Goal: Information Seeking & Learning: Check status

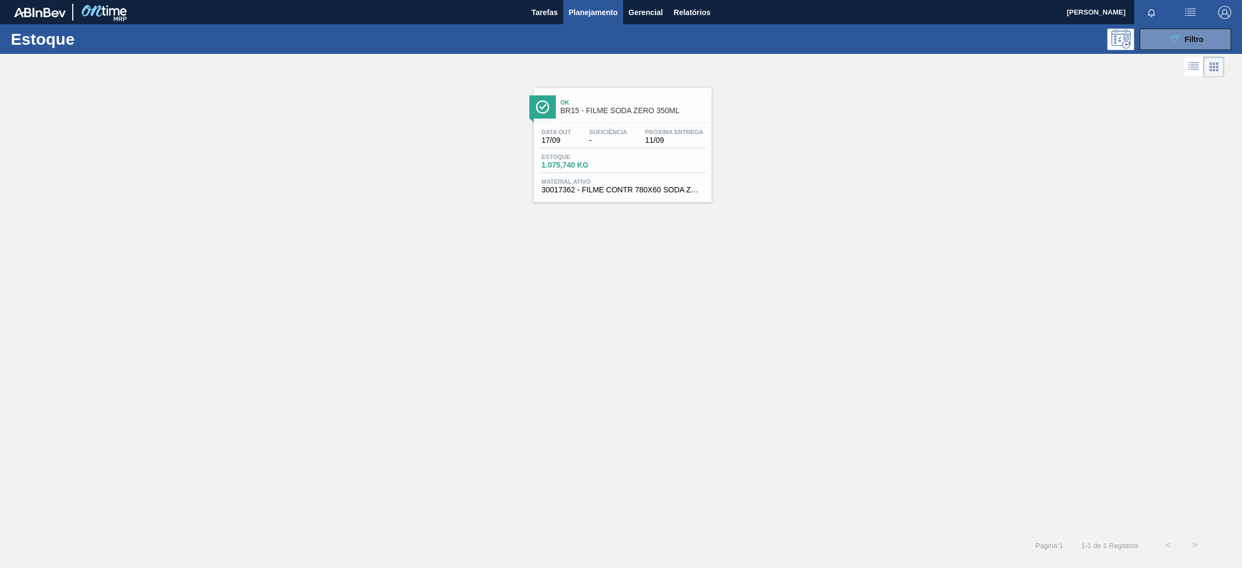
click at [1160, 37] on button "089F7B8B-B2A5-4AFE-B5C0-19BA573D28AC Filtro" at bounding box center [1186, 40] width 92 height 22
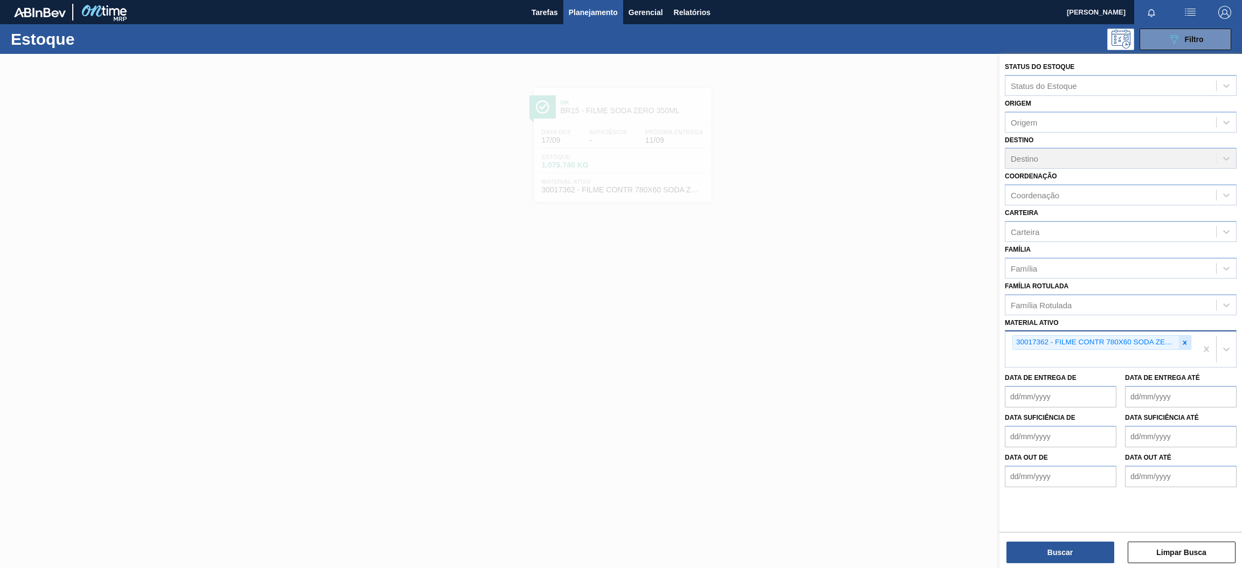
click at [1186, 340] on icon at bounding box center [1185, 343] width 8 height 8
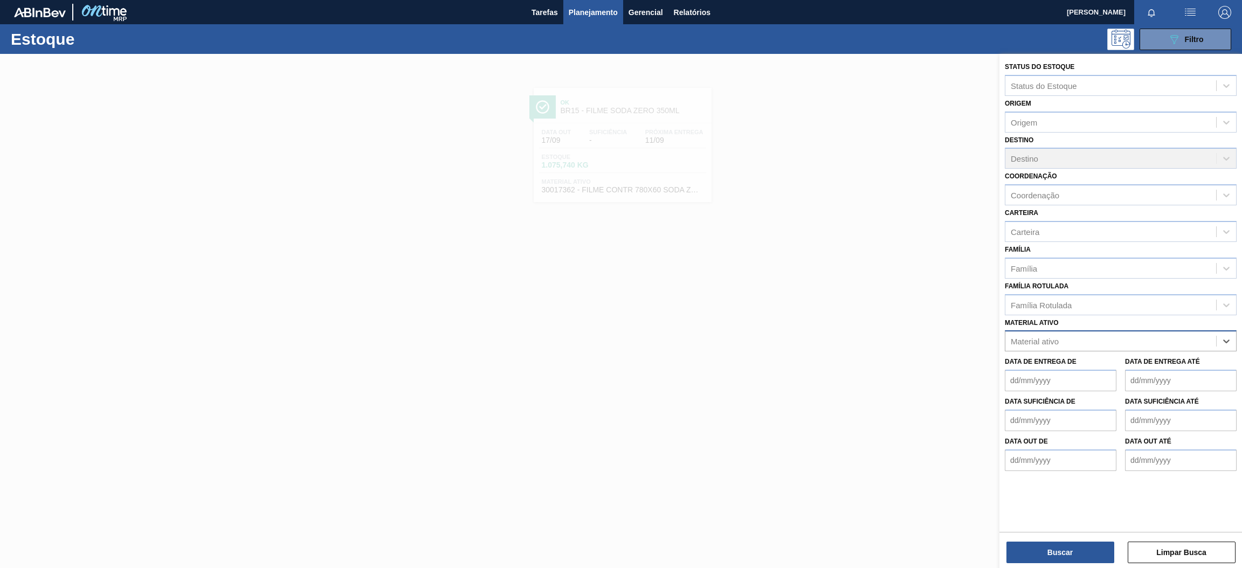
paste ativo "30003355"
type ativo "30003355"
click at [1088, 360] on div "30003355 - CAIXA PAP BAG IN BOX;18L;;" at bounding box center [1121, 368] width 232 height 20
paste ativo "30030646"
type ativo "30030646"
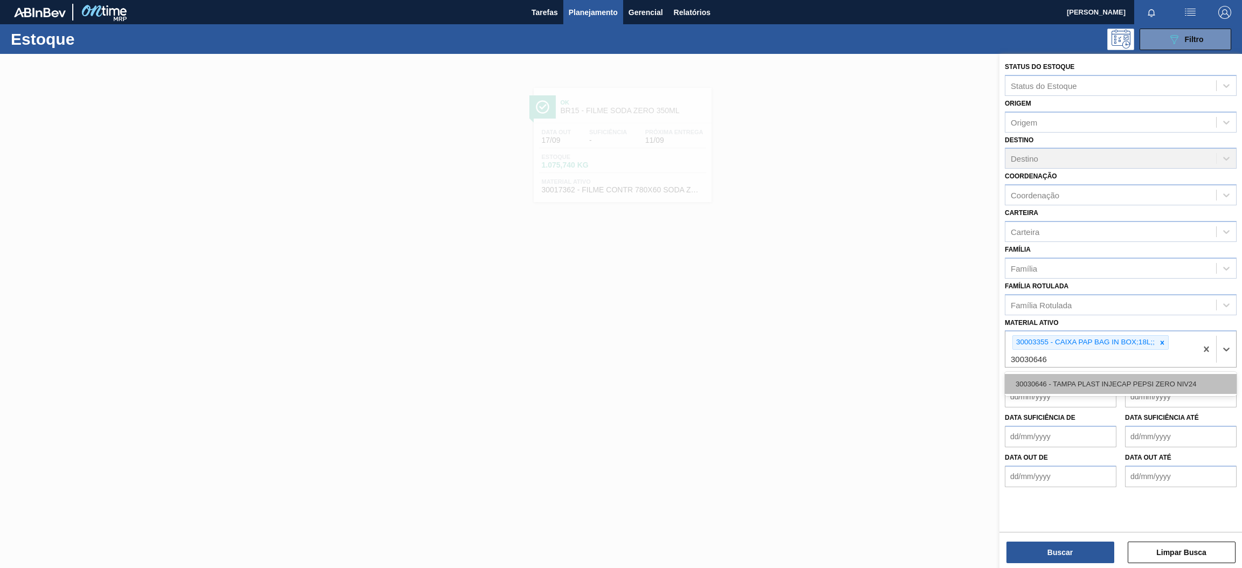
click at [1114, 384] on div "30030646 - TAMPA PLAST INJECAP PEPSI ZERO NIV24" at bounding box center [1121, 384] width 232 height 20
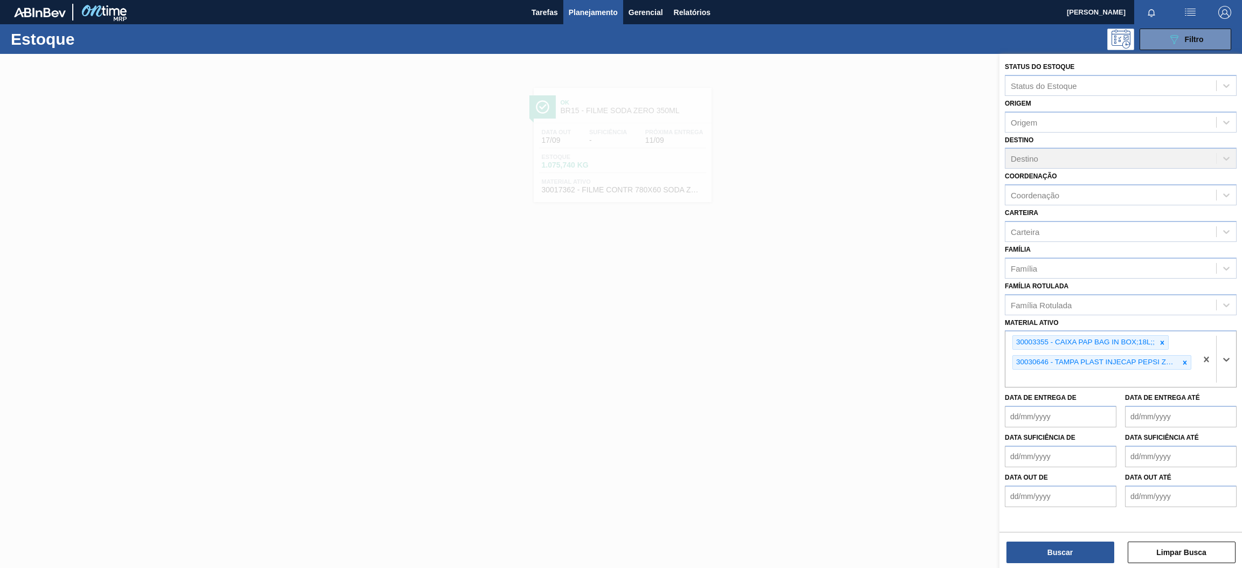
paste ativo "30031878"
type ativo "30031878"
click at [1122, 401] on div "30031878 - TAMPA AL VERDE GCA BASE SOLVENTE" at bounding box center [1121, 404] width 232 height 20
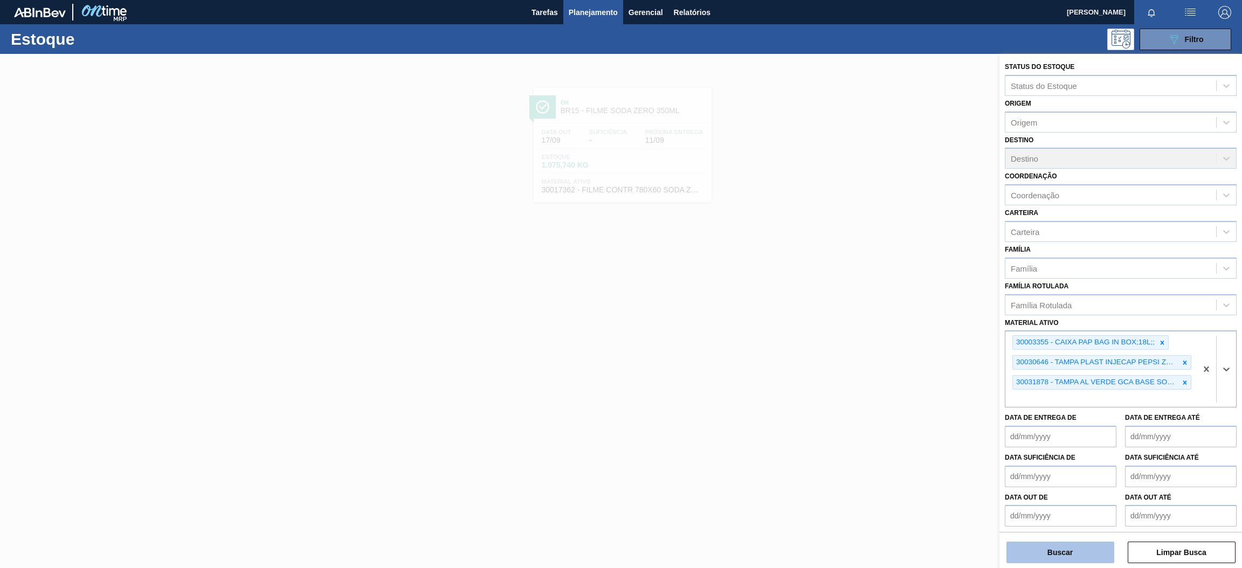
click at [1080, 555] on button "Buscar" at bounding box center [1060, 553] width 108 height 22
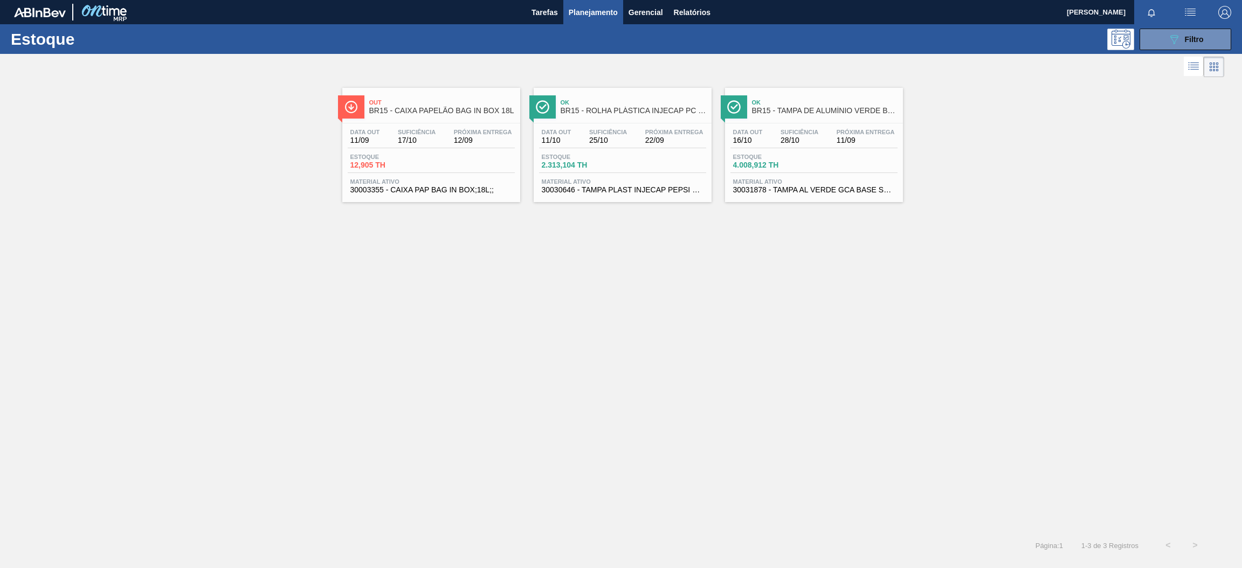
click at [494, 137] on span "12/09" at bounding box center [483, 140] width 58 height 8
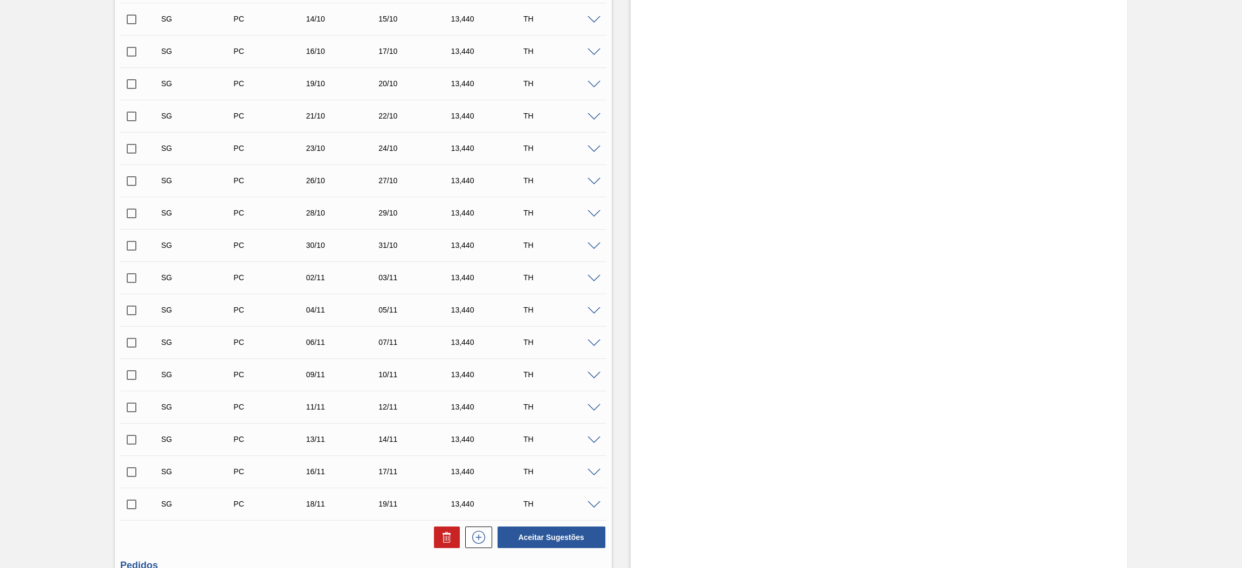
scroll to position [523, 0]
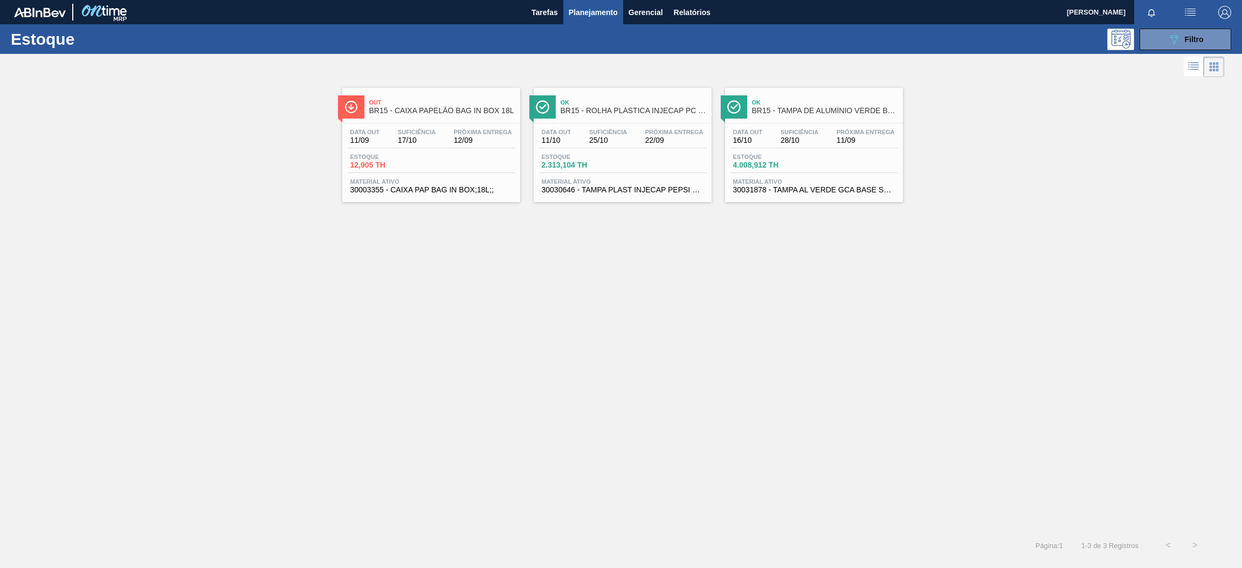
click at [643, 133] on div "Próxima Entrega 22/09" at bounding box center [675, 137] width 64 height 16
click at [836, 145] on div "Data out 16/10 Suficiência 28/10 Próxima Entrega 11/09" at bounding box center [813, 138] width 167 height 19
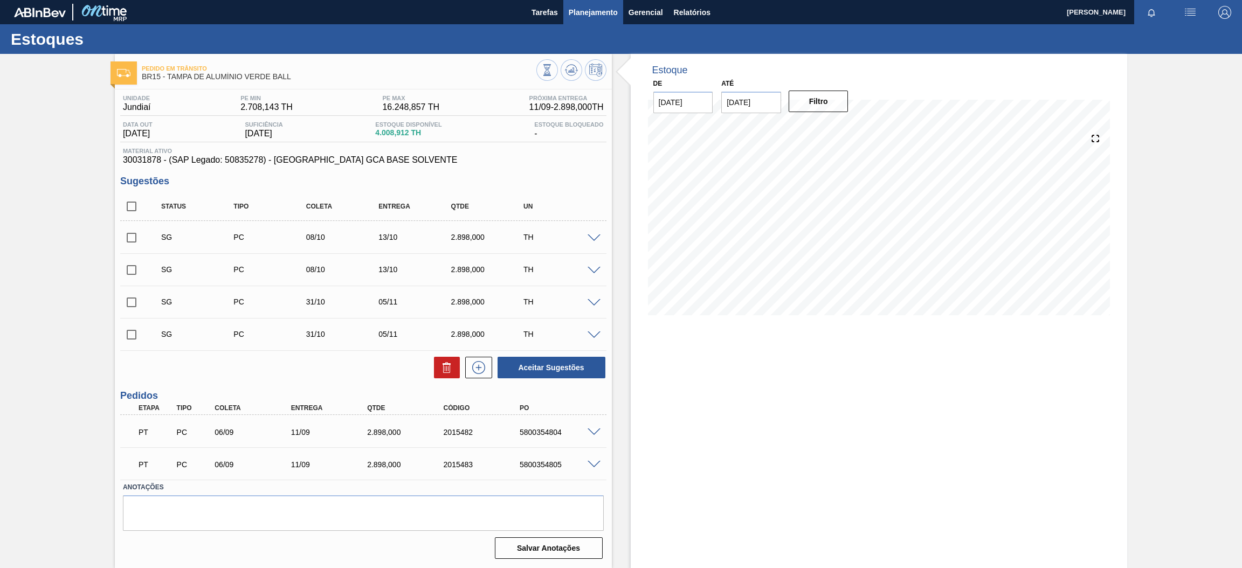
click at [574, 13] on span "Planejamento" at bounding box center [593, 12] width 49 height 13
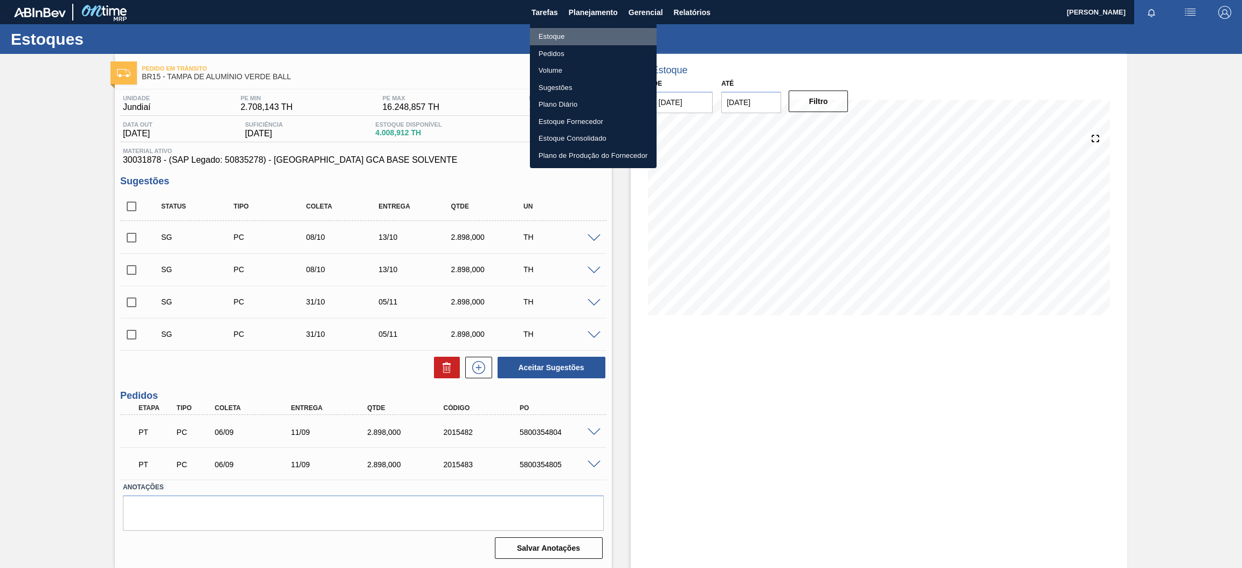
click at [596, 39] on li "Estoque" at bounding box center [593, 36] width 127 height 17
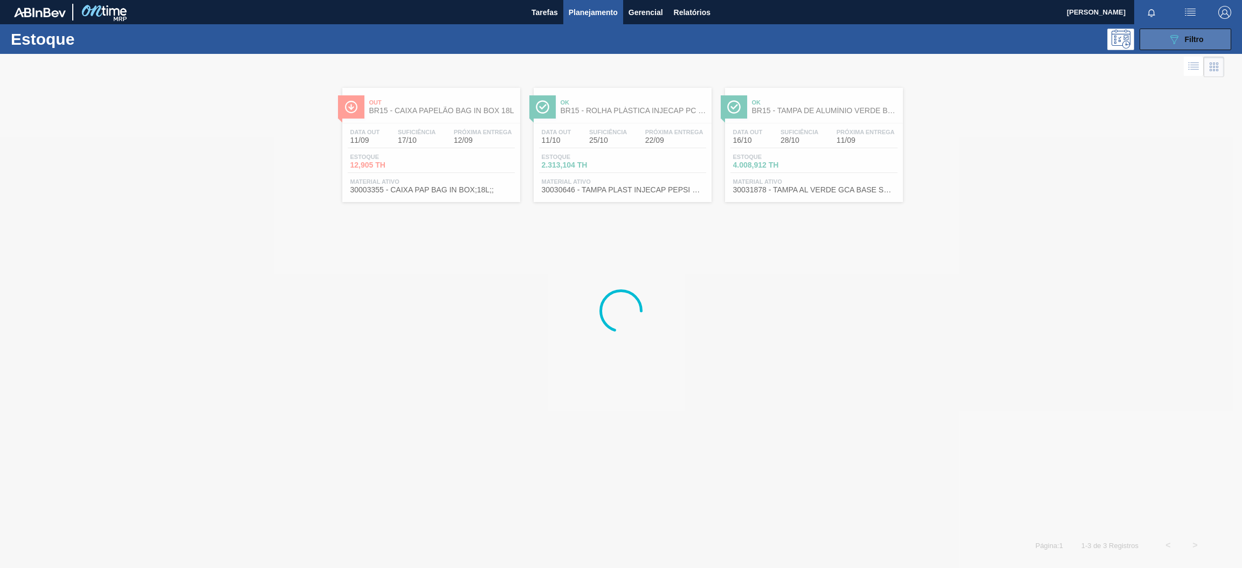
click at [1163, 29] on button "089F7B8B-B2A5-4AFE-B5C0-19BA573D28AC Filtro" at bounding box center [1186, 40] width 92 height 22
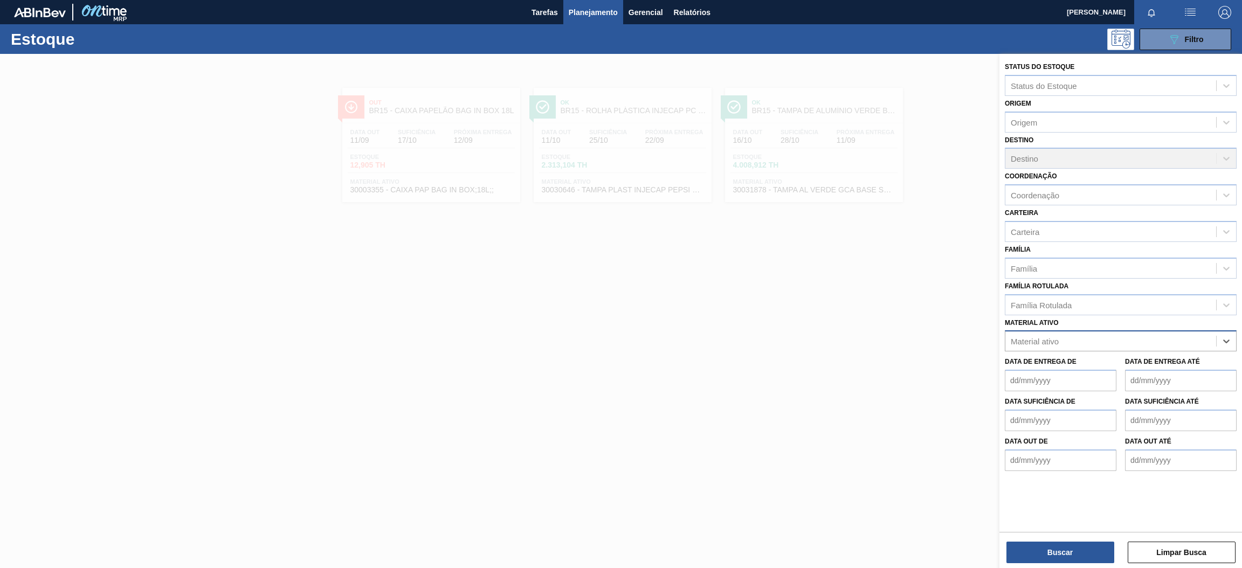
paste ativo "30002876"
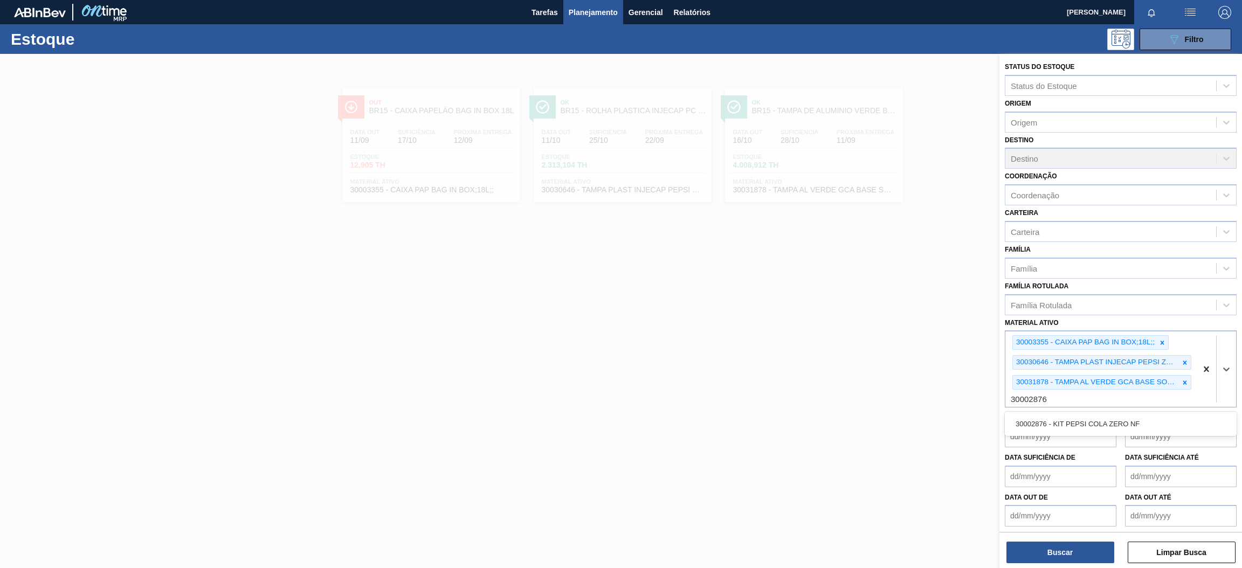
type ativo "30002876"
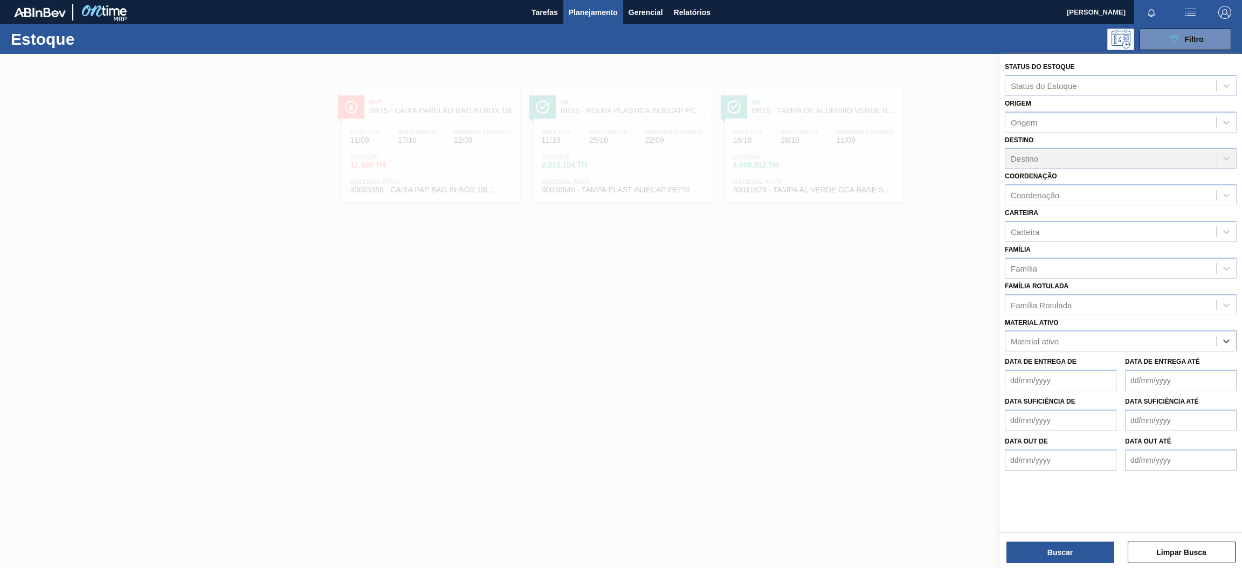
paste ativo "30002876"
type ativo "30002876"
click at [1099, 362] on div "30002876 - KIT PEPSI COLA ZERO NF" at bounding box center [1121, 368] width 232 height 20
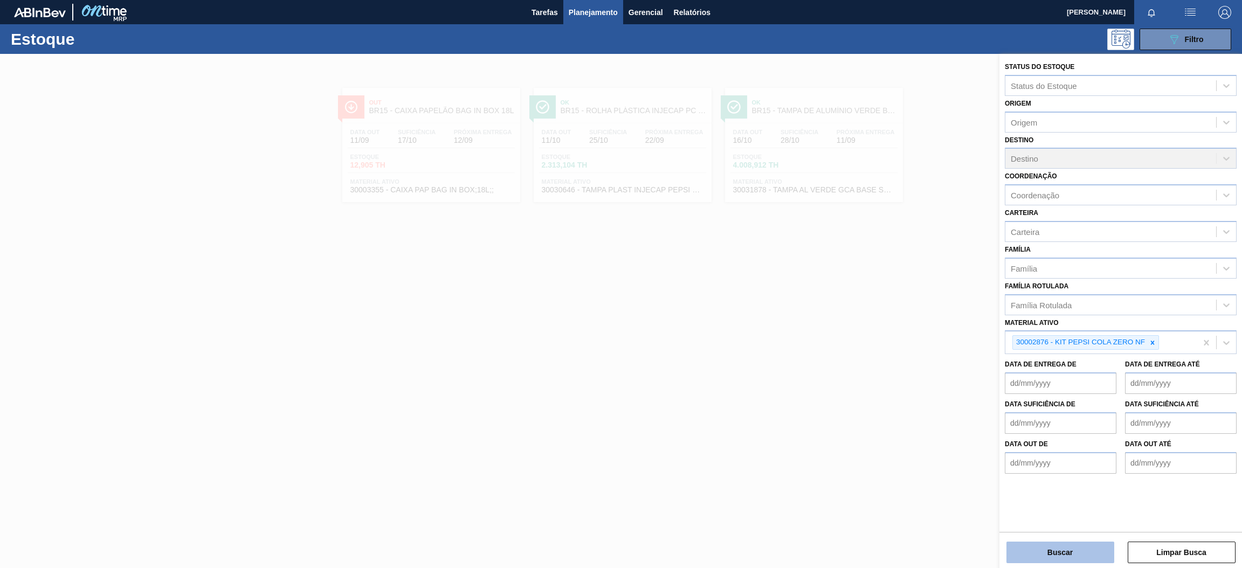
click at [1082, 547] on button "Buscar" at bounding box center [1060, 553] width 108 height 22
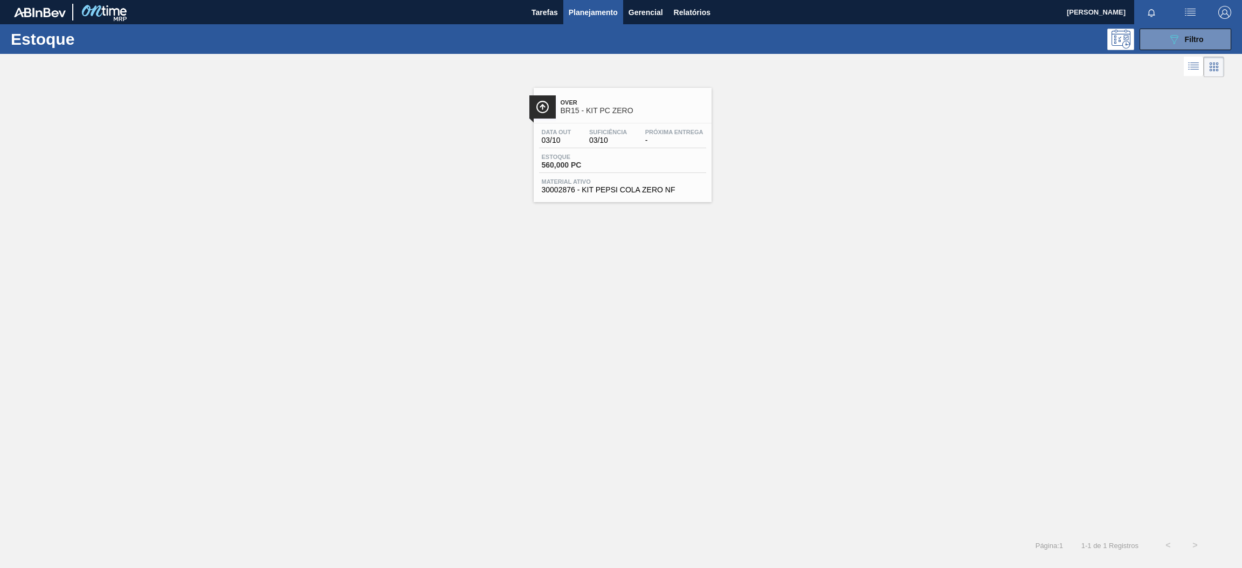
click at [651, 120] on div "Over BR15 - KIT PC ZERO Data out 03/10 Suficiência 03/10 Próxima Entrega - Esto…" at bounding box center [623, 145] width 178 height 114
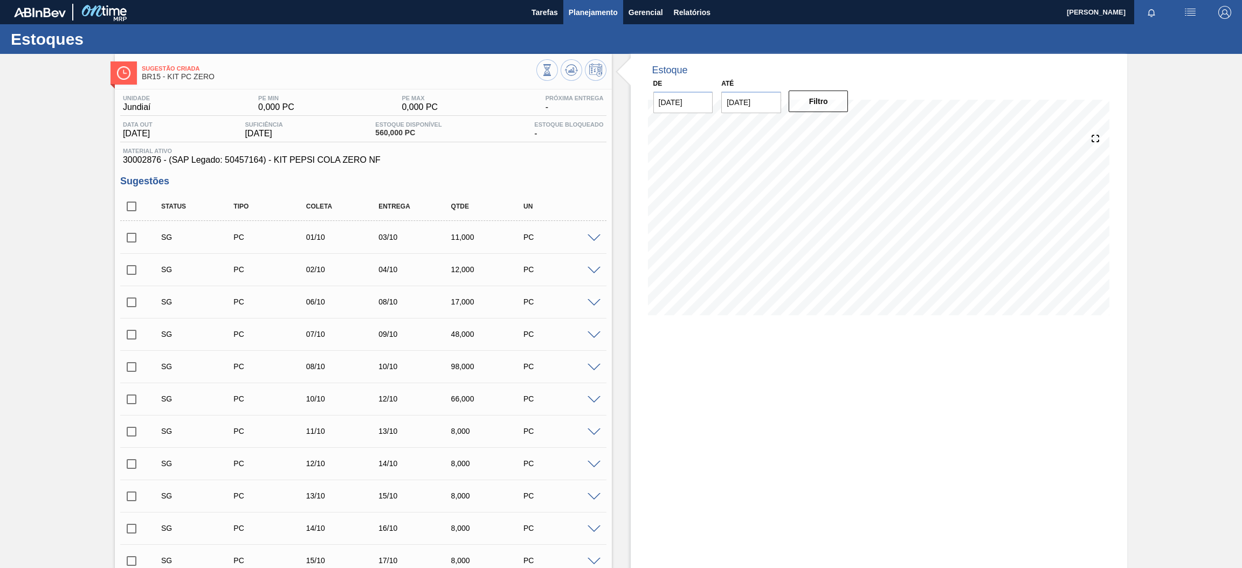
click at [592, 11] on span "Planejamento" at bounding box center [593, 12] width 49 height 13
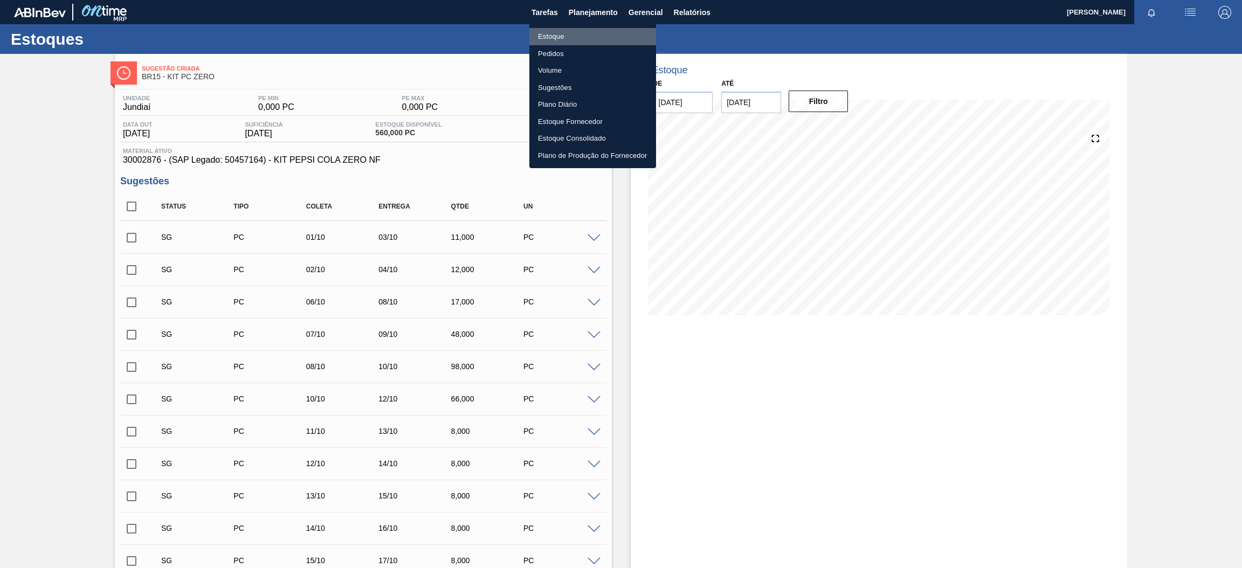
click at [577, 39] on li "Estoque" at bounding box center [592, 36] width 127 height 17
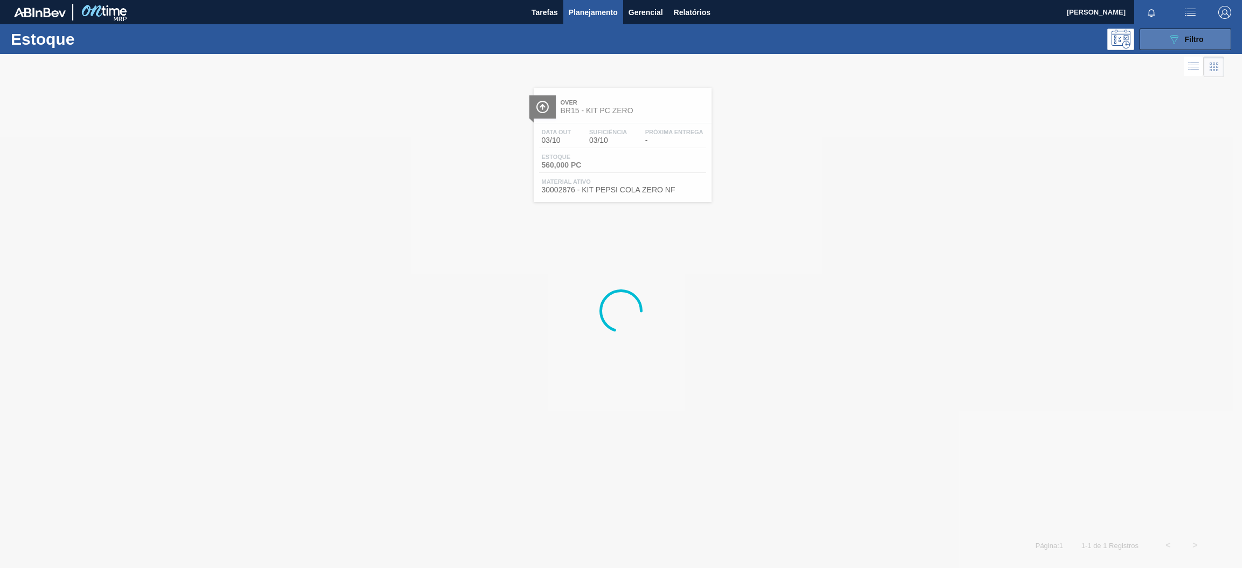
click at [1158, 45] on button "089F7B8B-B2A5-4AFE-B5C0-19BA573D28AC Filtro" at bounding box center [1186, 40] width 92 height 22
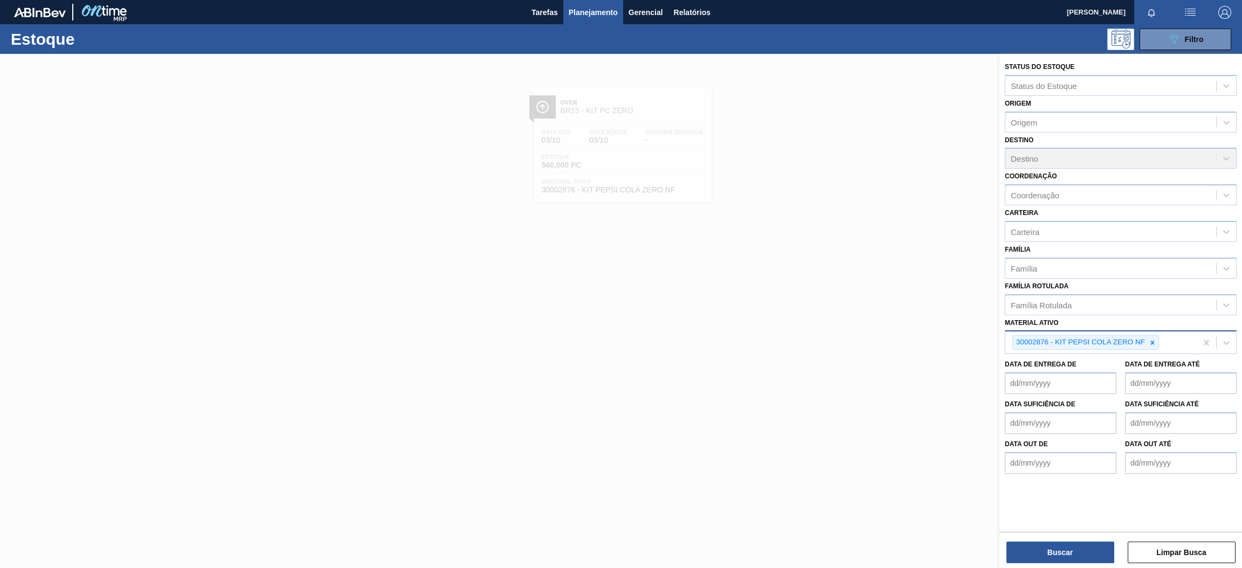
click at [1156, 339] on icon at bounding box center [1153, 343] width 8 height 8
paste ativo "30030365"
type ativo "30030365"
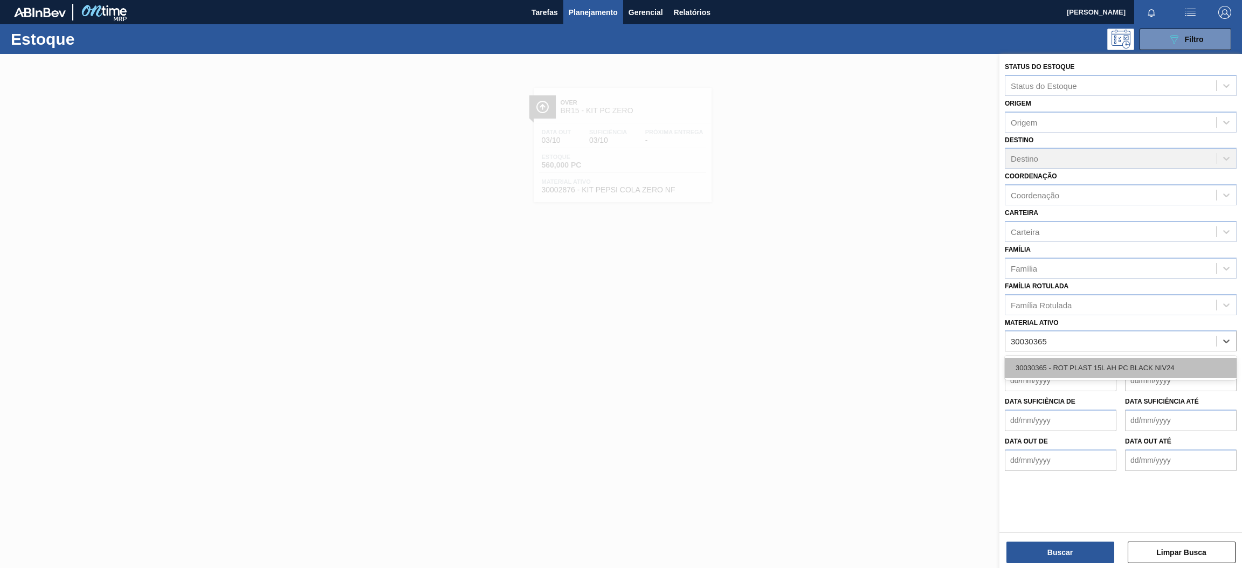
click at [1104, 369] on div "30030365 - ROT PLAST 15L AH PC BLACK NIV24" at bounding box center [1121, 368] width 232 height 20
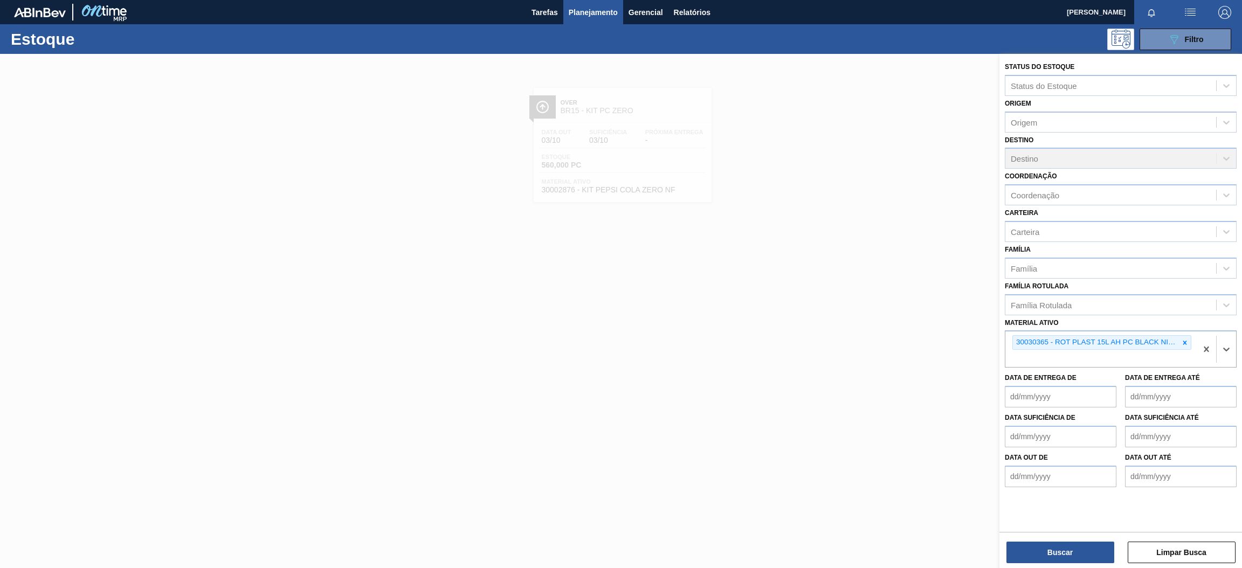
paste ativo "30017346"
type ativo "30017346"
click at [1085, 375] on div "30017346 - ROT PLAST H SUKITA LIMAO 2L 429" at bounding box center [1121, 384] width 232 height 20
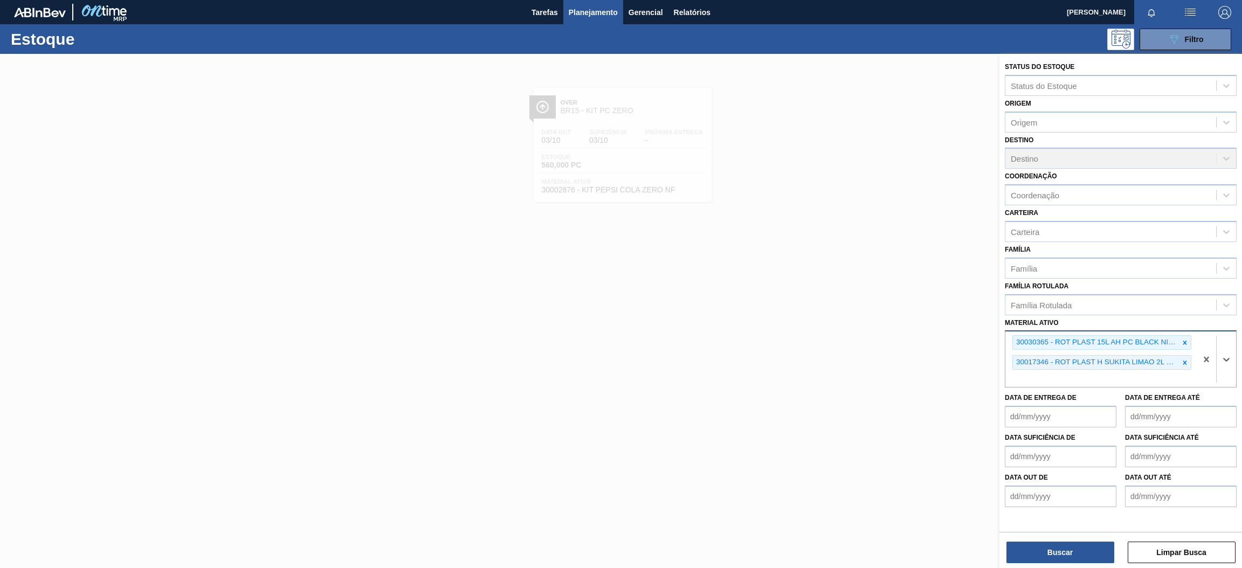
paste ativo "30030381"
type ativo "30030381"
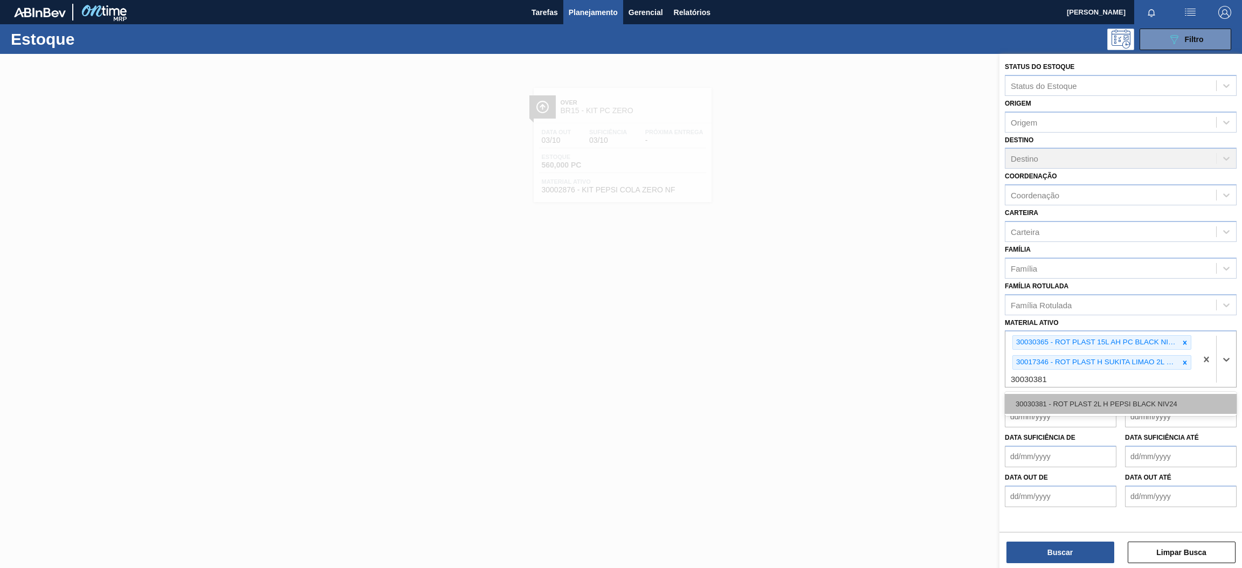
click at [1095, 399] on div "30030381 - ROT PLAST 2L H PEPSI BLACK NIV24" at bounding box center [1121, 404] width 232 height 20
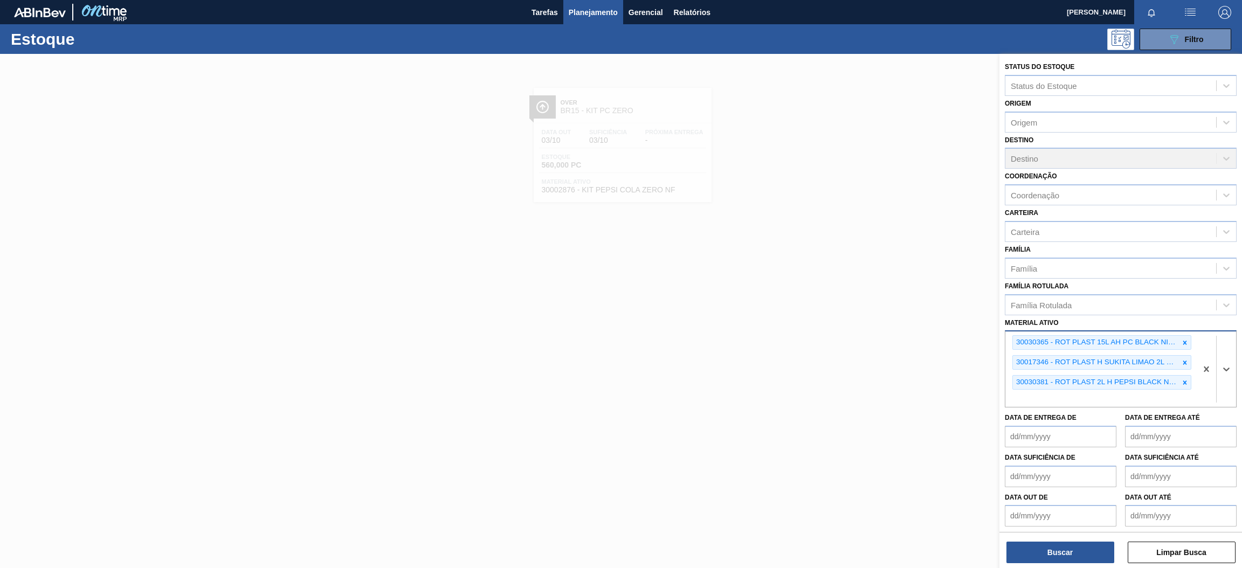
paste ativo "30017334"
type ativo "30017334"
click at [1069, 418] on div "30017334 - ROT PLAST 200ML H SODA 429" at bounding box center [1121, 424] width 232 height 20
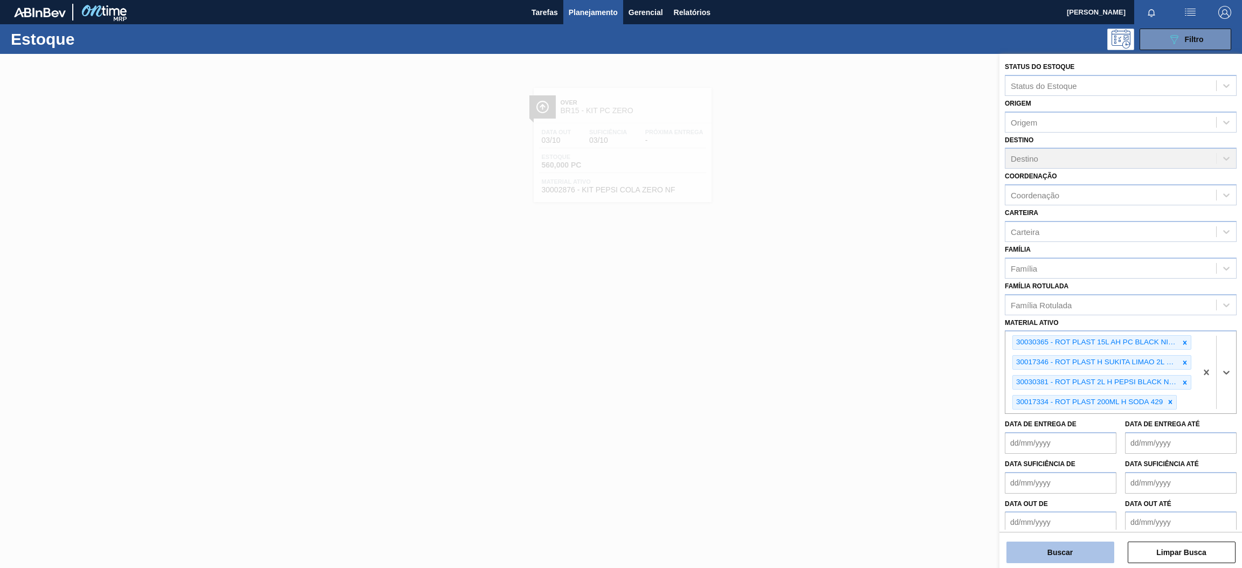
click at [1060, 551] on button "Buscar" at bounding box center [1060, 553] width 108 height 22
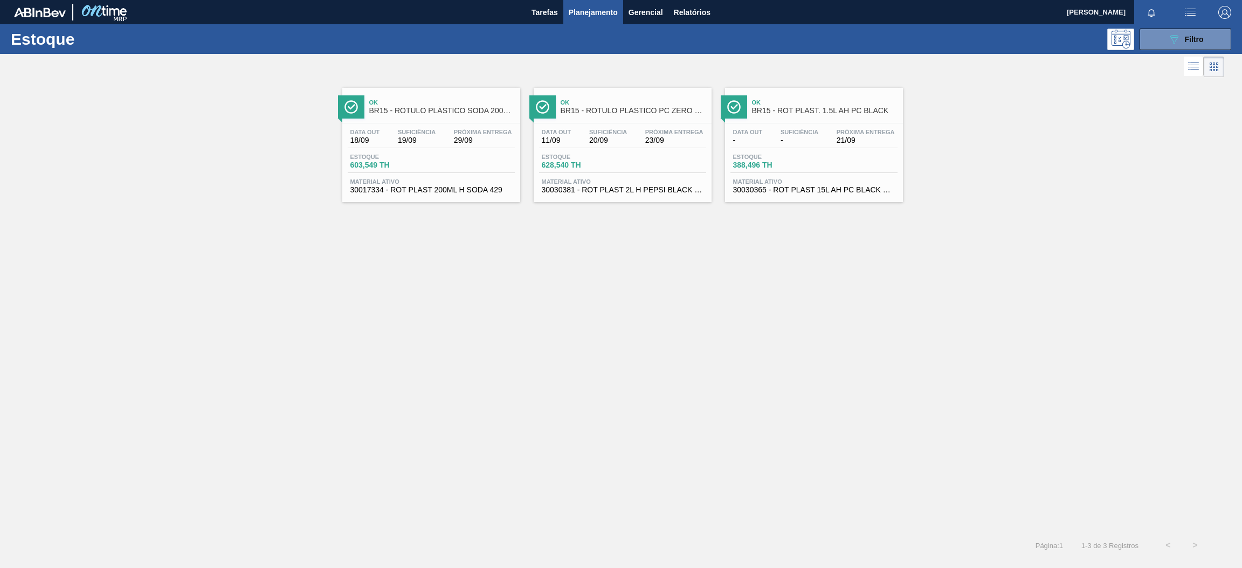
click at [436, 151] on div "Data out 18/09 Suficiência 19/09 Próxima Entrega 29/09 Estoque 603,549 TH Mater…" at bounding box center [431, 159] width 178 height 73
click at [639, 158] on div "Estoque 628,540 TH" at bounding box center [622, 163] width 167 height 19
click at [843, 149] on div "Data out - Suficiência - Próxima Entrega 21/09 Estoque 388,496 TH Material ativ…" at bounding box center [814, 159] width 178 height 73
